Goal: Find specific page/section: Find specific page/section

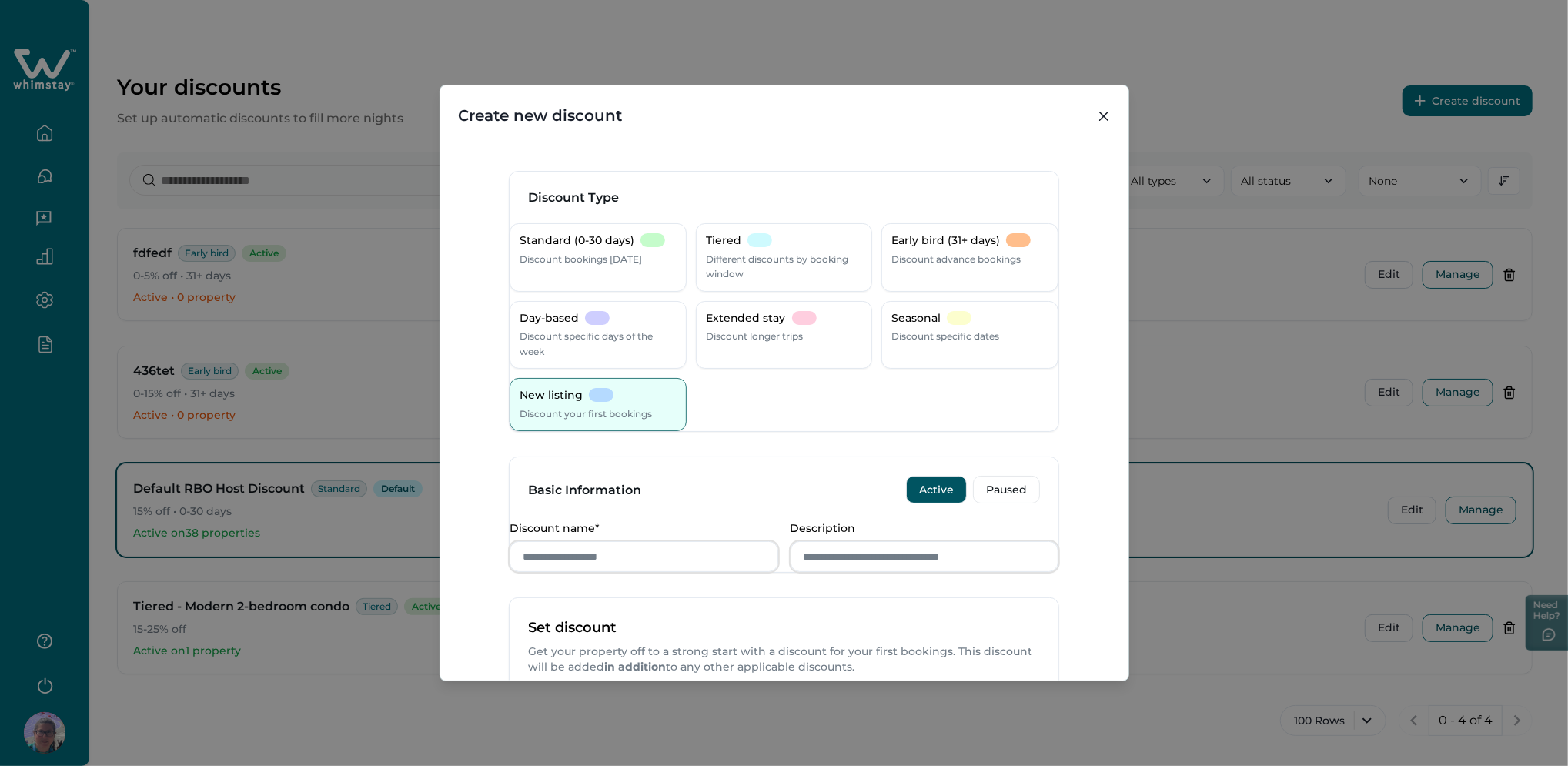
scroll to position [414, 0]
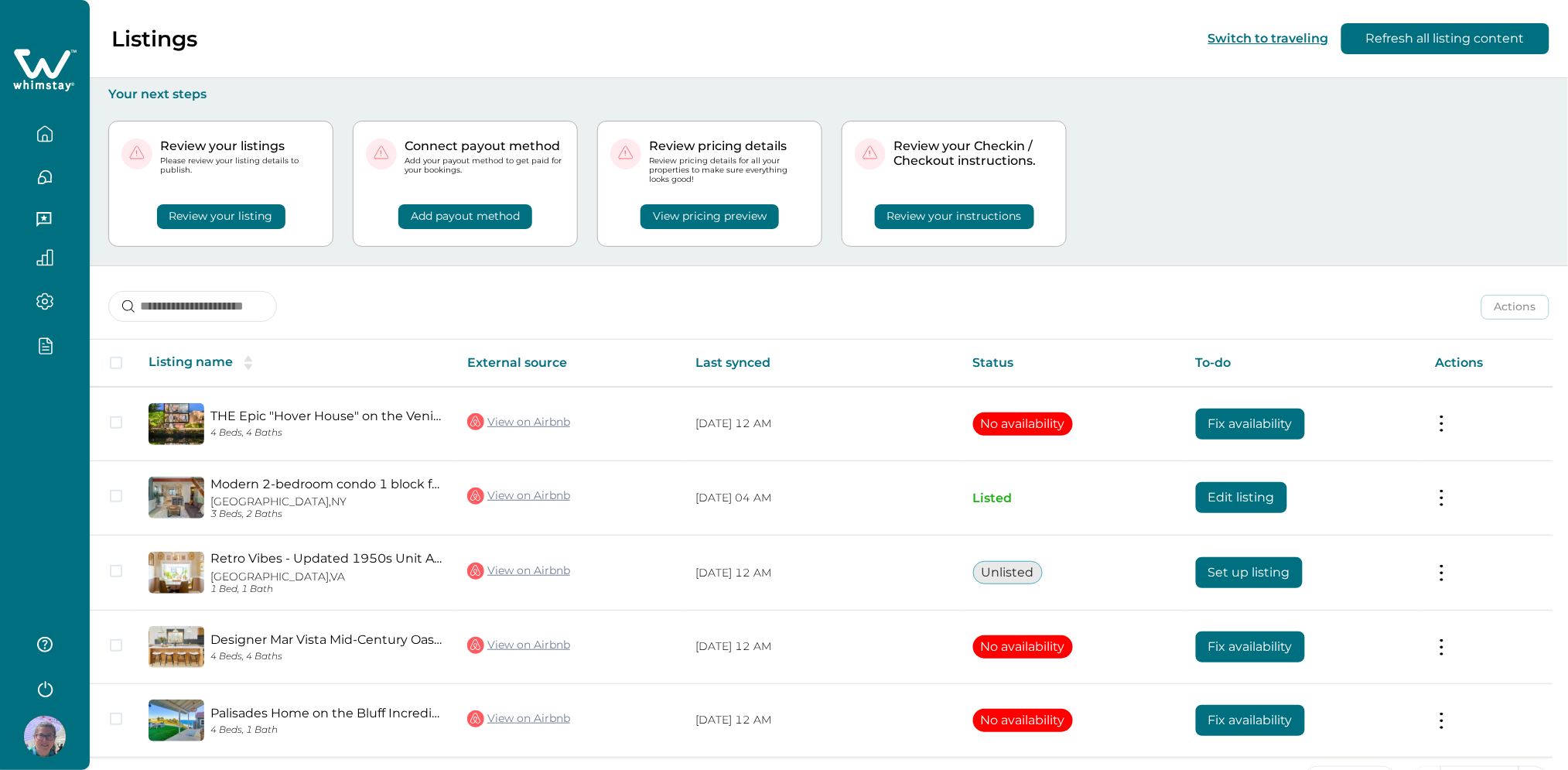
click at [46, 308] on icon "button" at bounding box center [44, 301] width 17 height 18
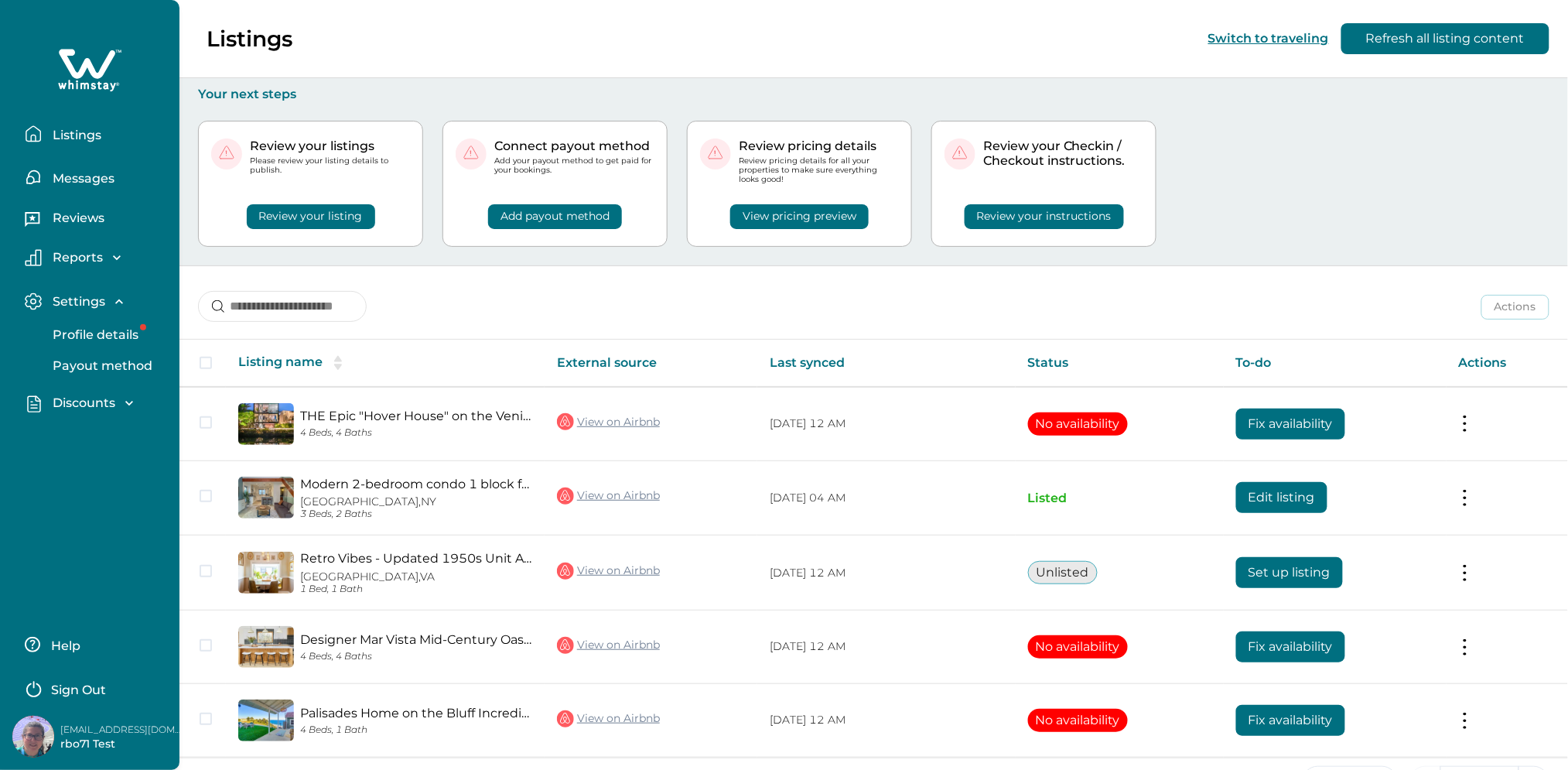
click at [71, 395] on p "Discounts" at bounding box center [81, 403] width 67 height 16
click at [81, 436] on p "Discounts" at bounding box center [81, 437] width 67 height 16
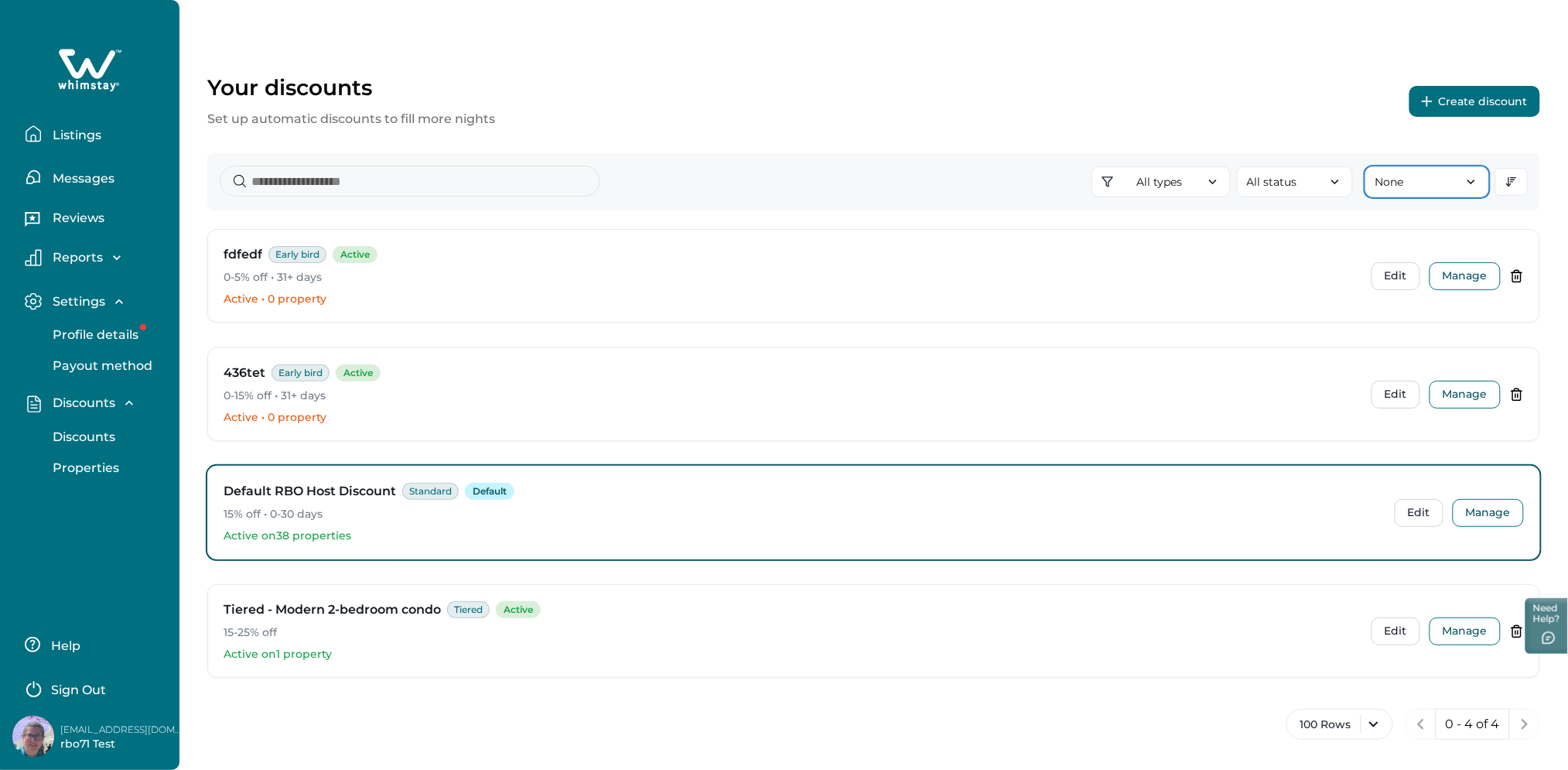
click at [1425, 179] on button "None" at bounding box center [1427, 182] width 124 height 31
